Goal: Communication & Community: Answer question/provide support

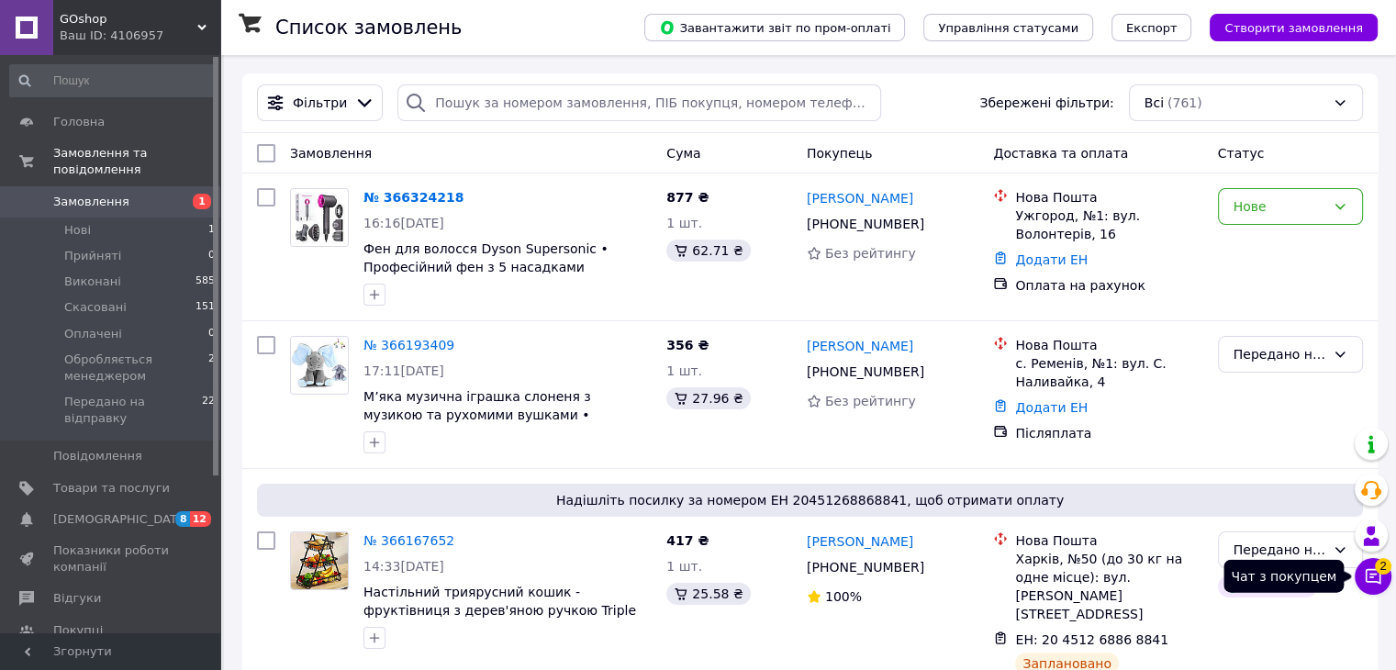
click at [1376, 583] on icon at bounding box center [1373, 576] width 18 height 18
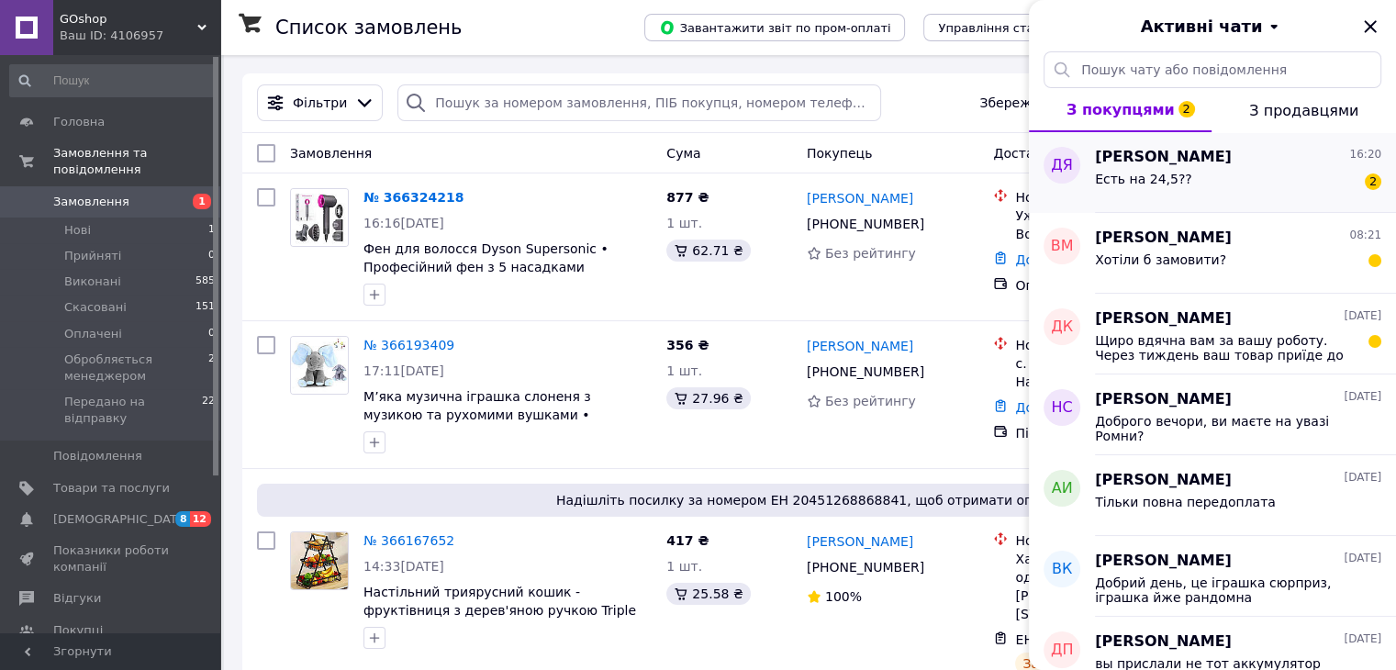
click at [1279, 186] on div "Есть на 24,5?? 2" at bounding box center [1238, 182] width 286 height 29
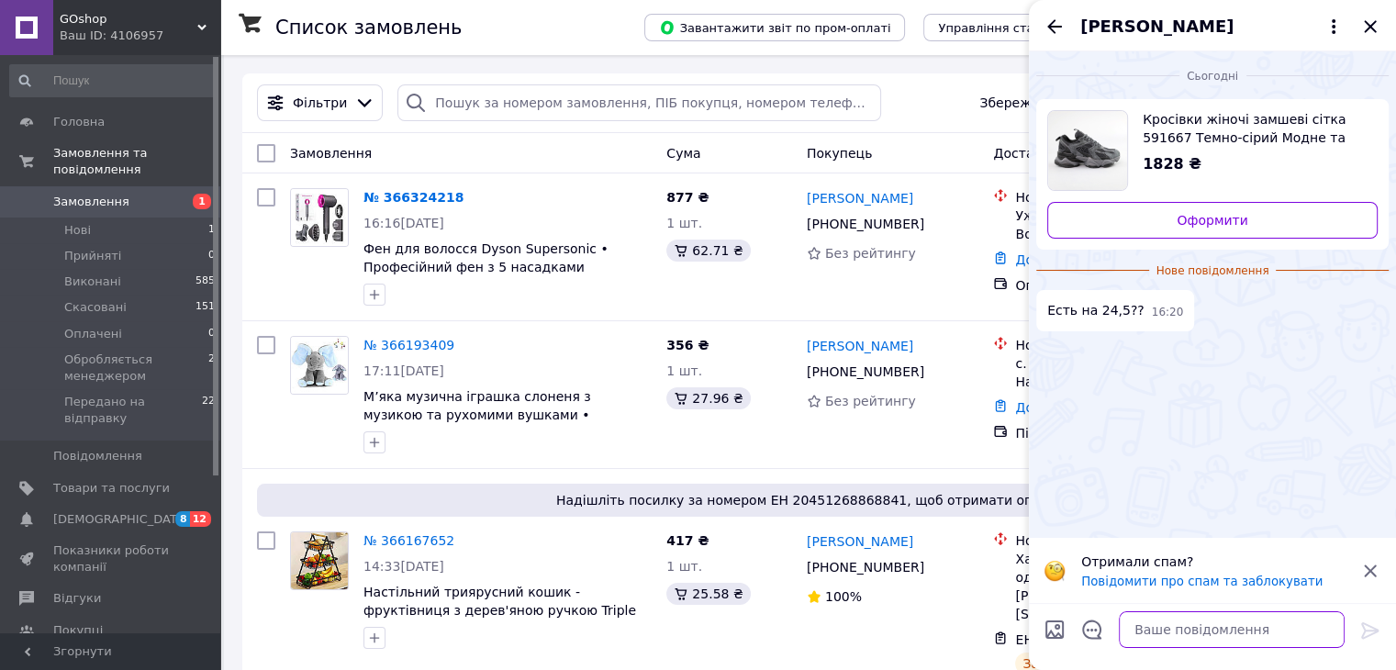
click at [1167, 633] on textarea at bounding box center [1232, 629] width 226 height 37
type textarea "К сожалению нету"
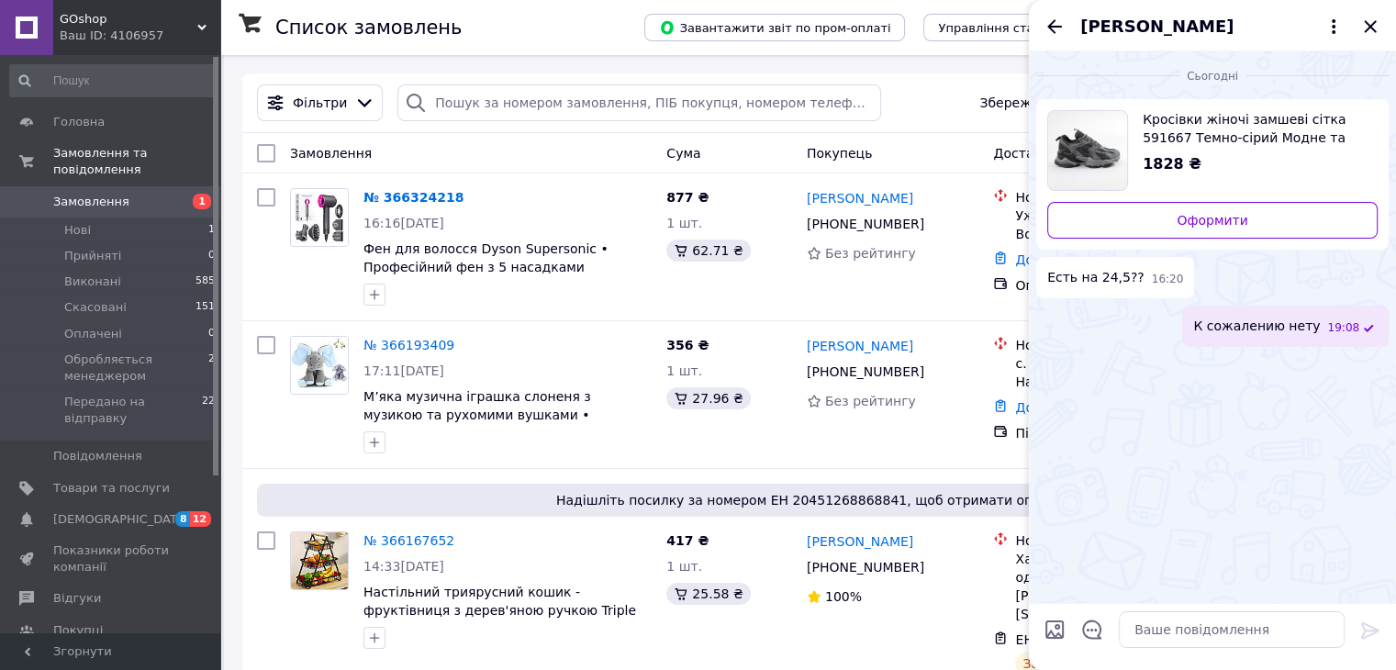
drag, startPoint x: 1053, startPoint y: 28, endPoint x: 1167, endPoint y: 38, distance: 114.3
click at [1056, 28] on icon "Назад" at bounding box center [1055, 27] width 22 height 22
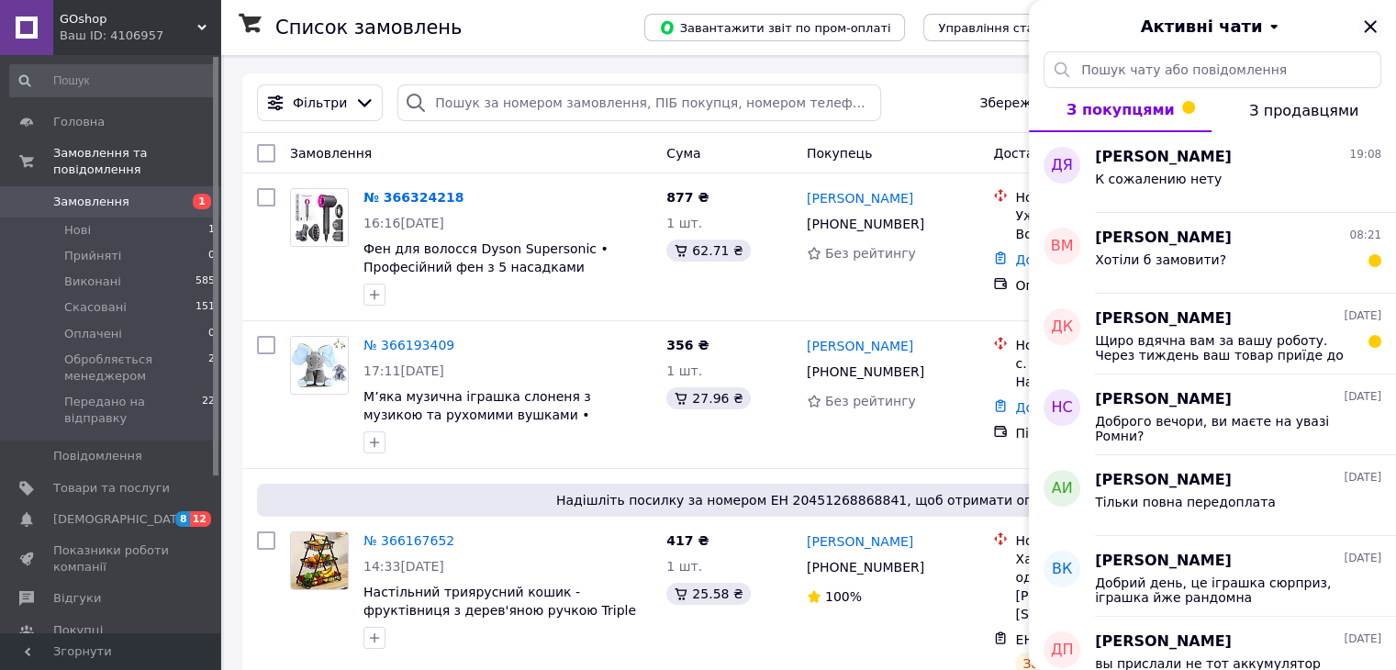
click at [1366, 17] on icon "Закрити" at bounding box center [1370, 27] width 22 height 22
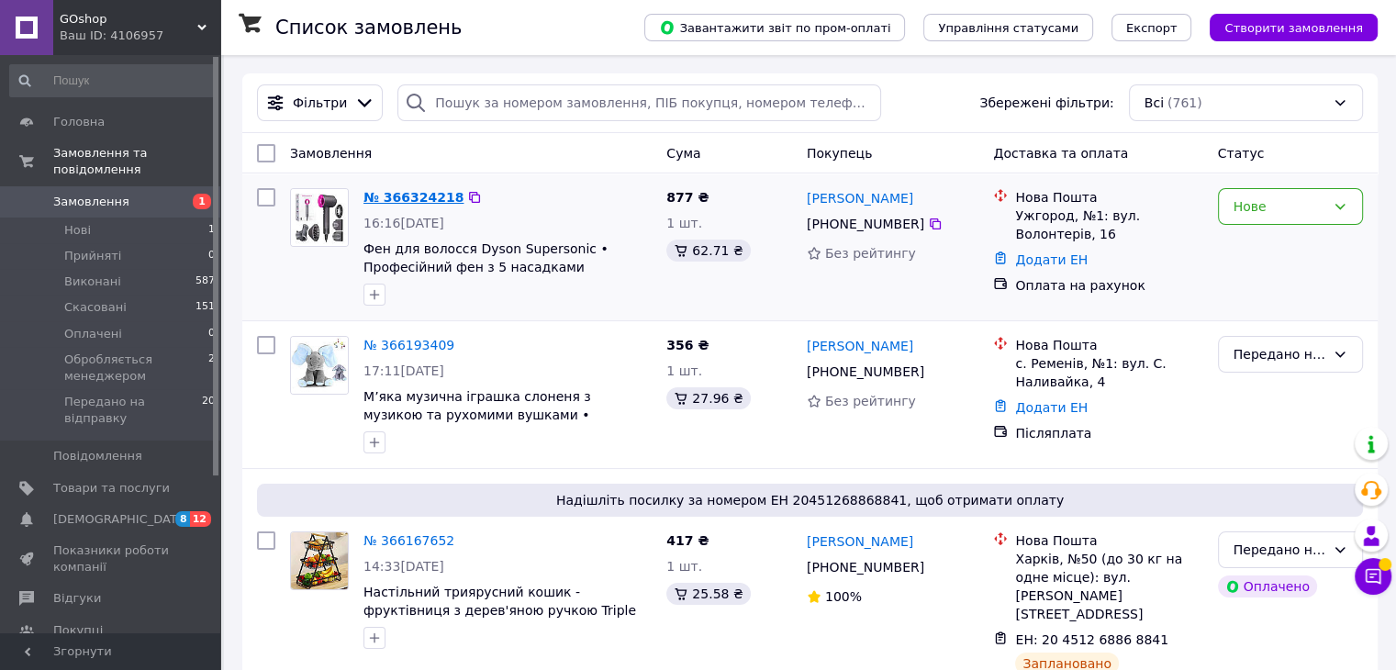
click at [423, 193] on link "№ 366324218" at bounding box center [413, 197] width 100 height 15
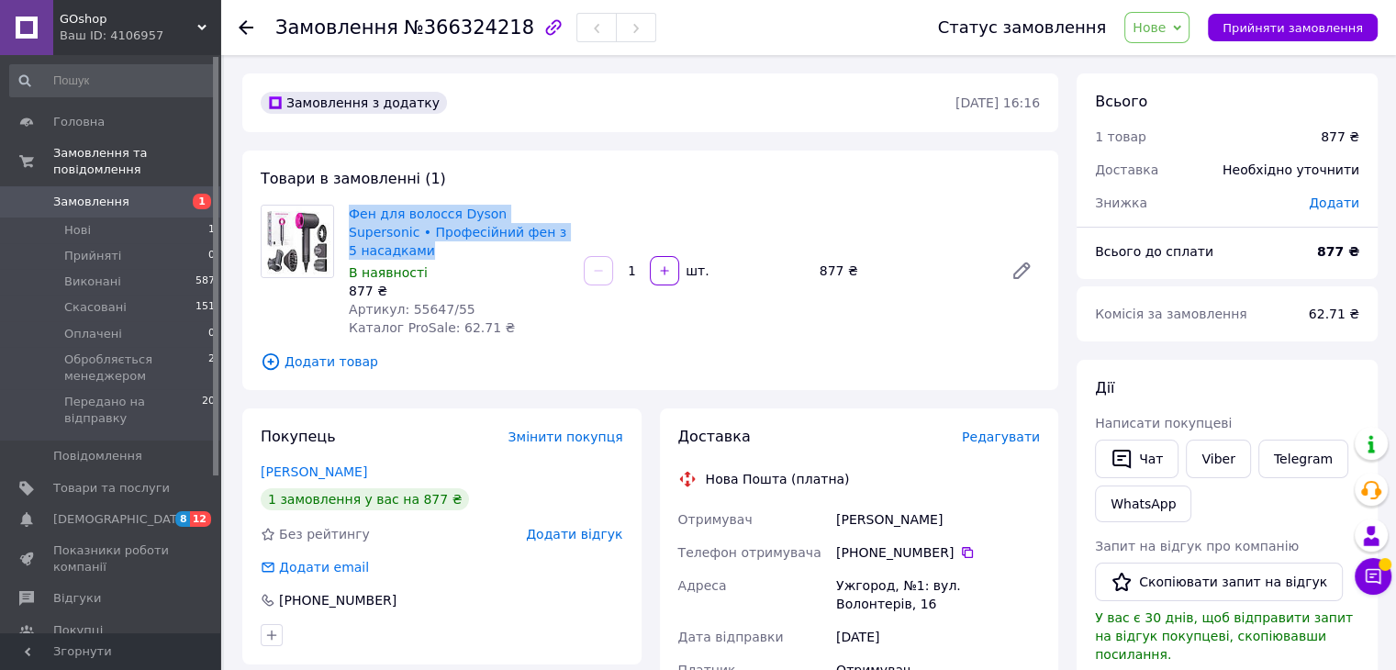
drag, startPoint x: 346, startPoint y: 205, endPoint x: 543, endPoint y: 232, distance: 199.2
click at [543, 232] on div "Фен для волосся Dyson Supersonic • Професійний фен з 5 насадками В наявності 87…" at bounding box center [458, 271] width 235 height 140
copy link "Фен для волосся Dyson Supersonic • Професійний фен з 5 насадками"
click at [1206, 460] on link "Viber" at bounding box center [1218, 459] width 64 height 39
